Goal: Information Seeking & Learning: Learn about a topic

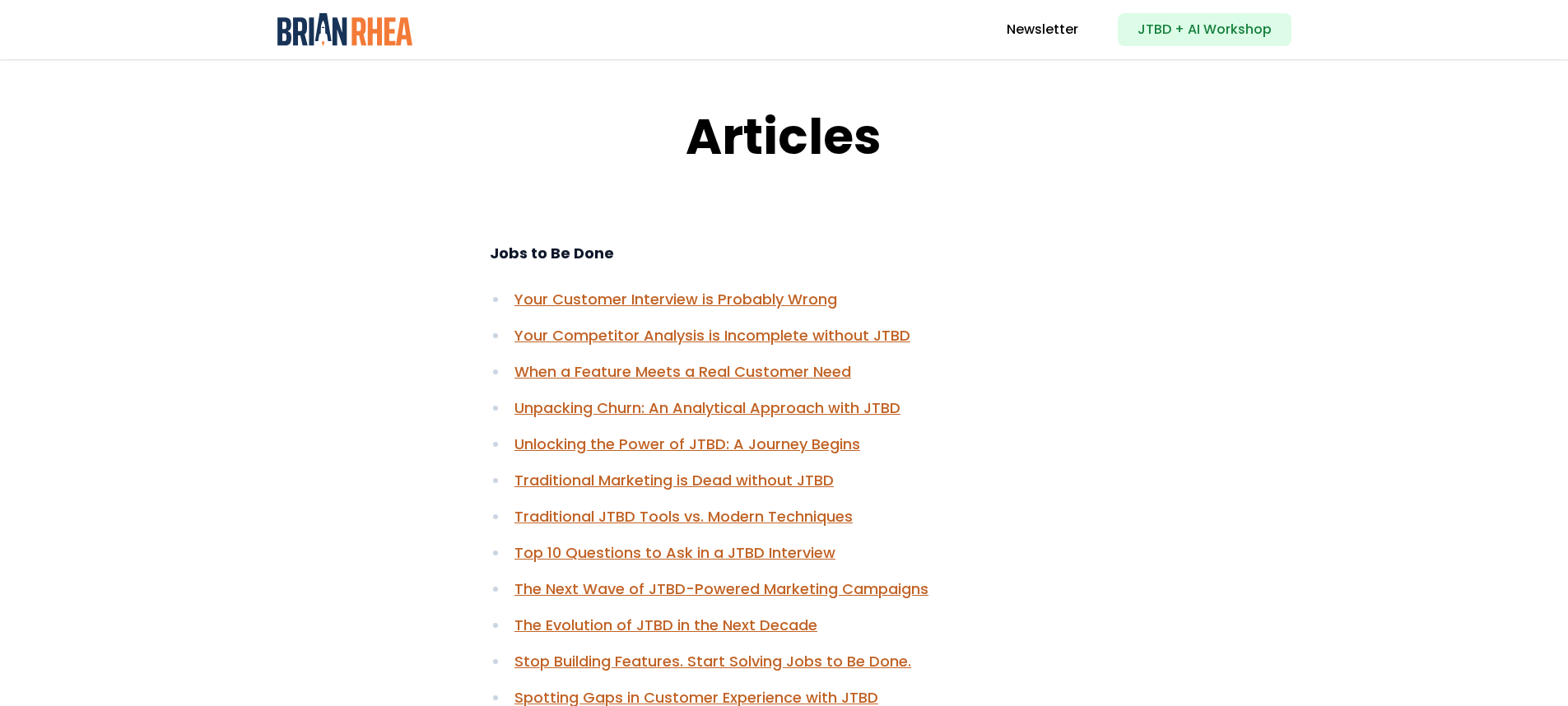
click at [361, 19] on img at bounding box center [345, 30] width 136 height 33
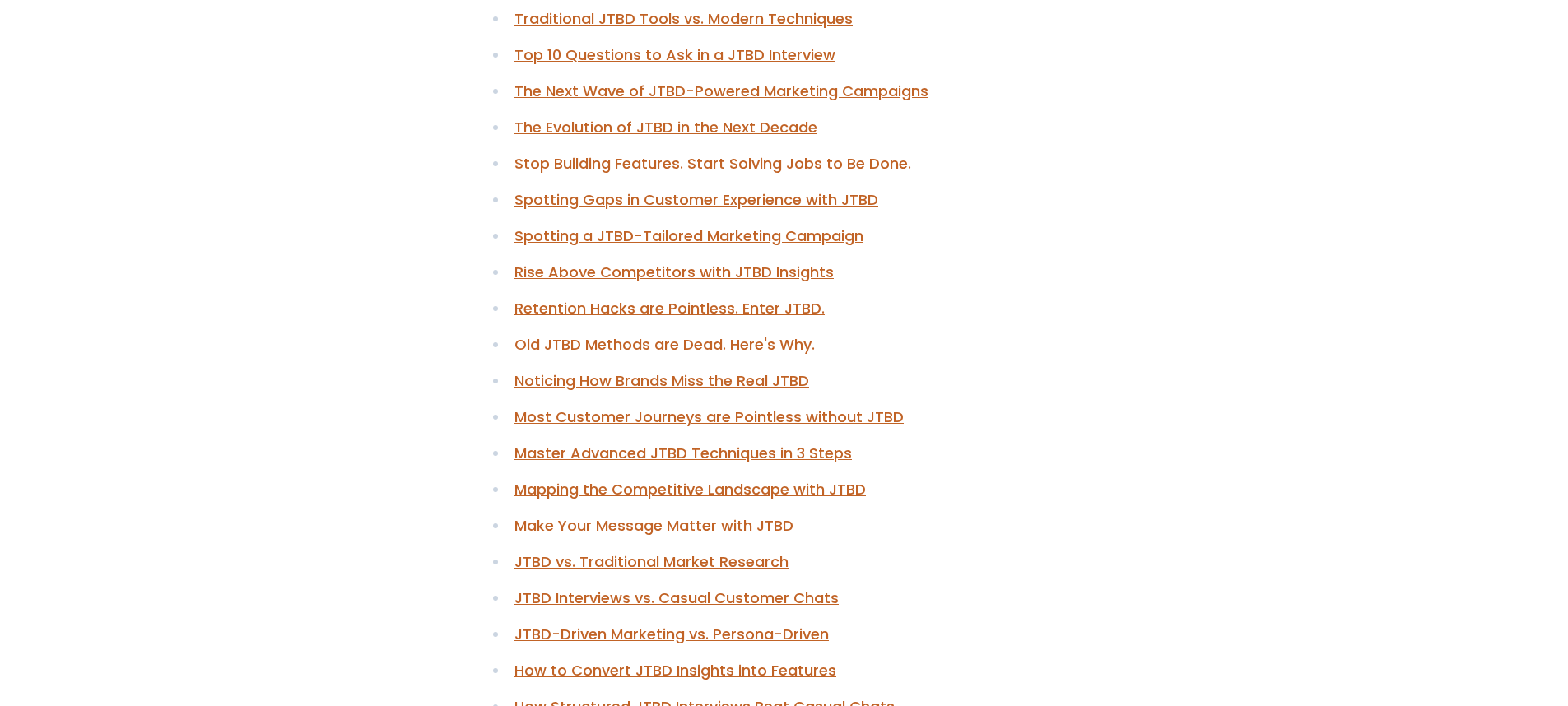
scroll to position [501, 0]
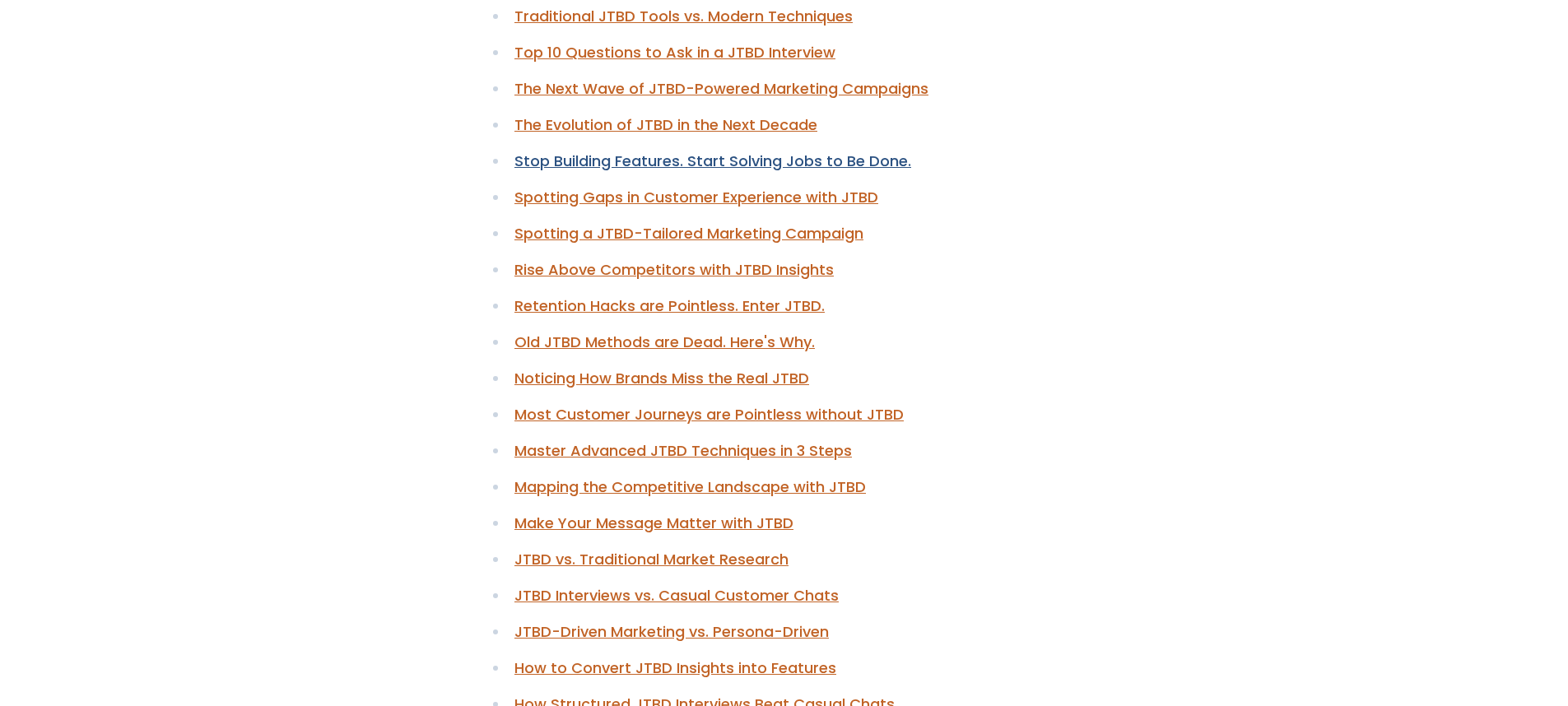
click at [719, 166] on link "Stop Building Features. Start Solving Jobs to Be Done." at bounding box center [713, 160] width 397 height 20
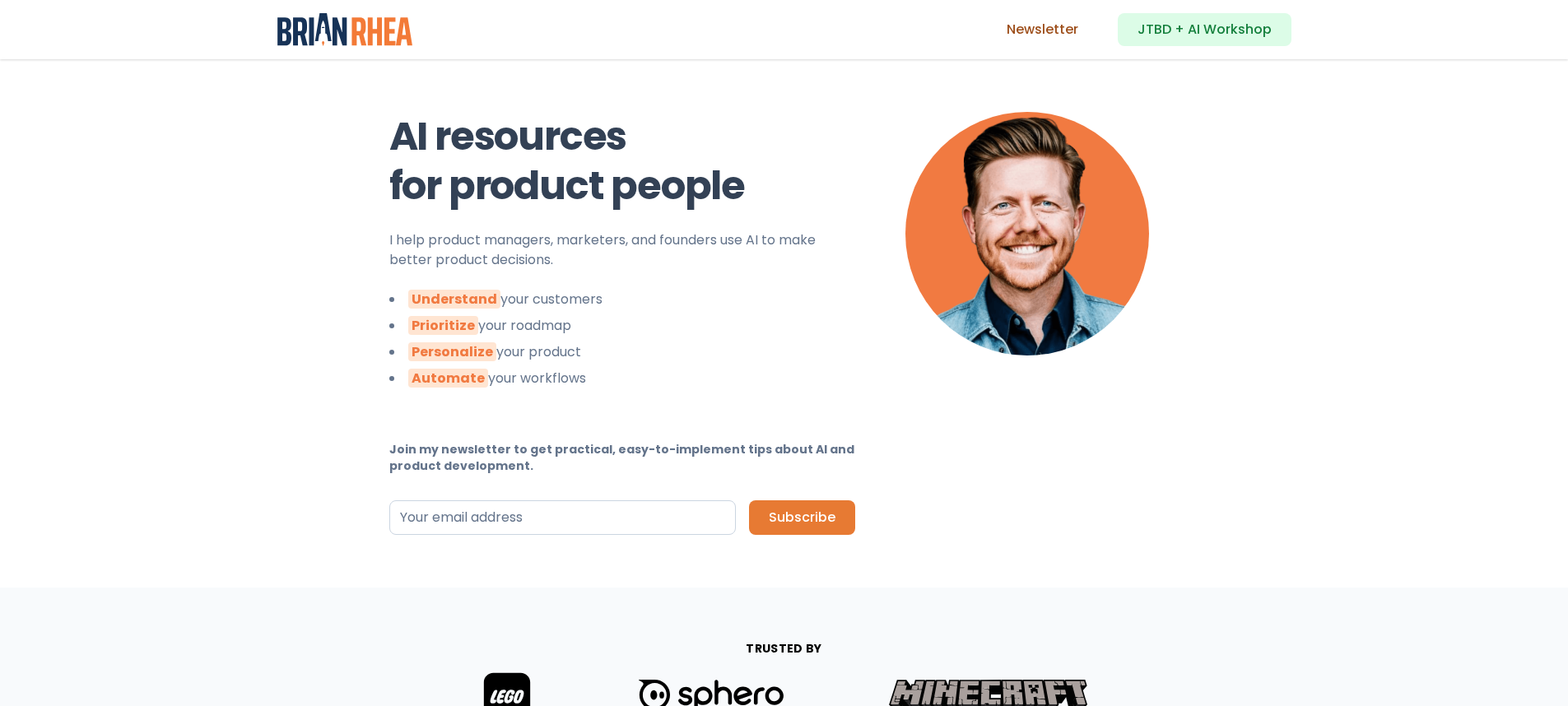
click at [1066, 35] on link "Newsletter" at bounding box center [1042, 29] width 72 height 19
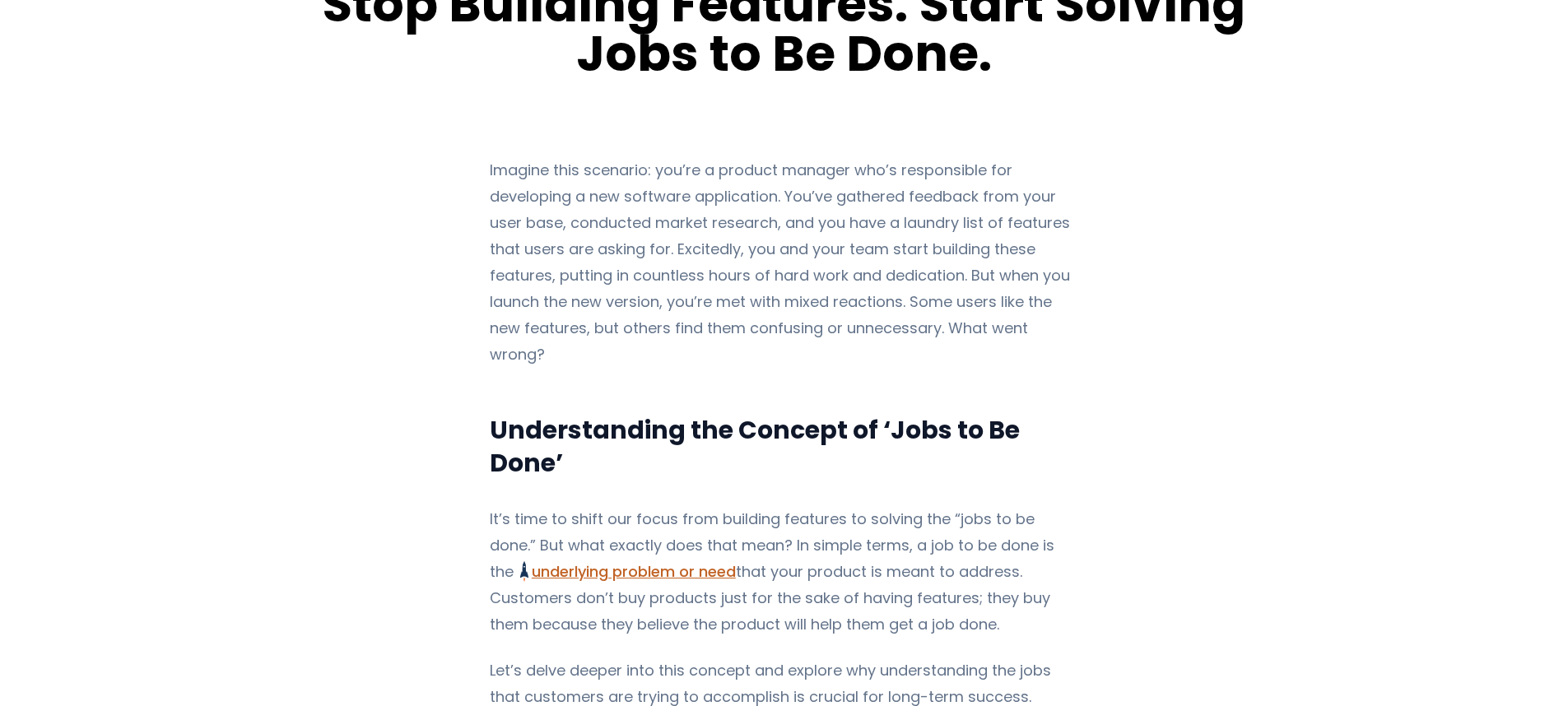
scroll to position [539, 0]
